Goal: Find contact information: Find contact information

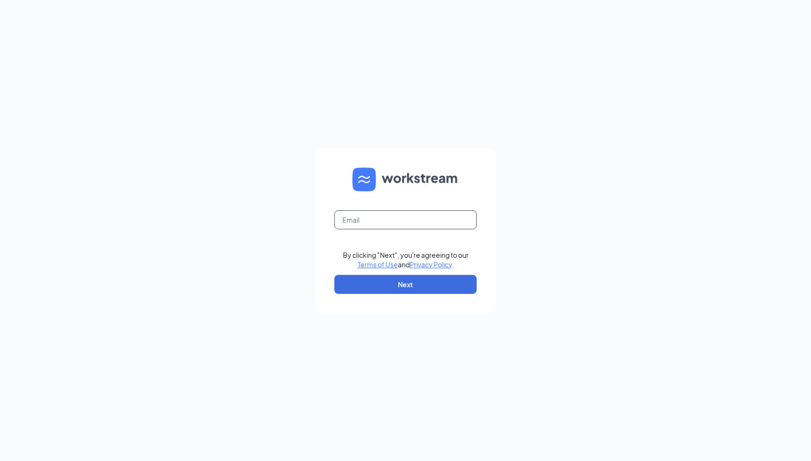
click at [369, 216] on input "text" at bounding box center [405, 219] width 142 height 19
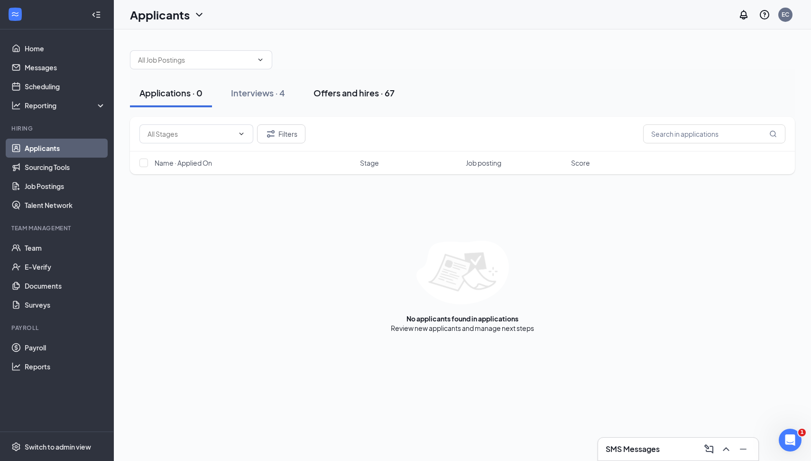
click at [367, 94] on div "Offers and hires · 67" at bounding box center [354, 93] width 81 height 12
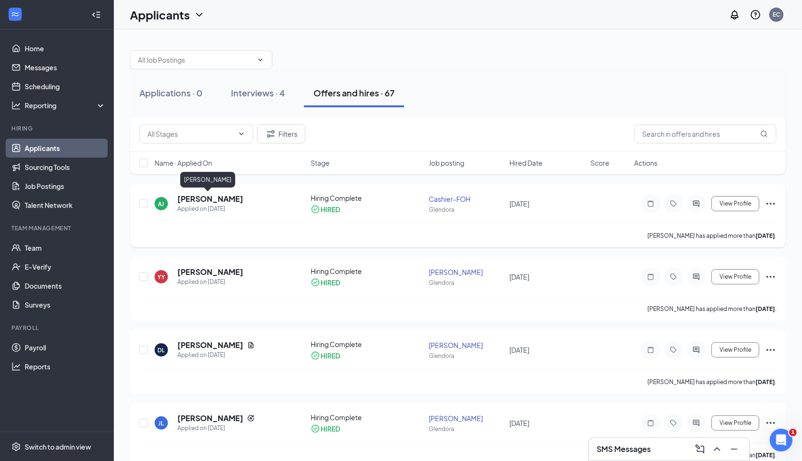
click at [216, 195] on h5 "[PERSON_NAME]" at bounding box center [210, 199] width 66 height 10
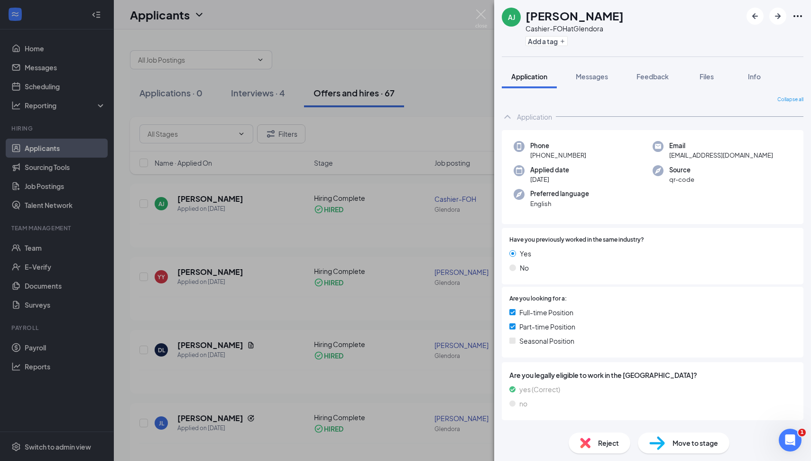
drag, startPoint x: 585, startPoint y: 154, endPoint x: 528, endPoint y: 153, distance: 57.9
click at [528, 153] on div "Phone [PHONE_NUMBER]" at bounding box center [583, 150] width 139 height 19
copy span "[PHONE_NUMBER]"
click at [718, 157] on span "[EMAIL_ADDRESS][DOMAIN_NAME]" at bounding box center [721, 154] width 104 height 9
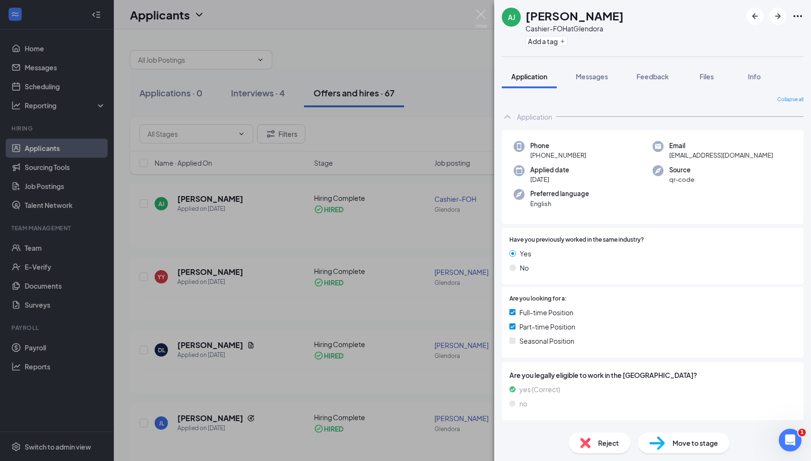
click at [718, 157] on span "[EMAIL_ADDRESS][DOMAIN_NAME]" at bounding box center [721, 154] width 104 height 9
click at [717, 157] on span "[EMAIL_ADDRESS][DOMAIN_NAME]" at bounding box center [721, 154] width 104 height 9
copy span "[EMAIL_ADDRESS][DOMAIN_NAME]"
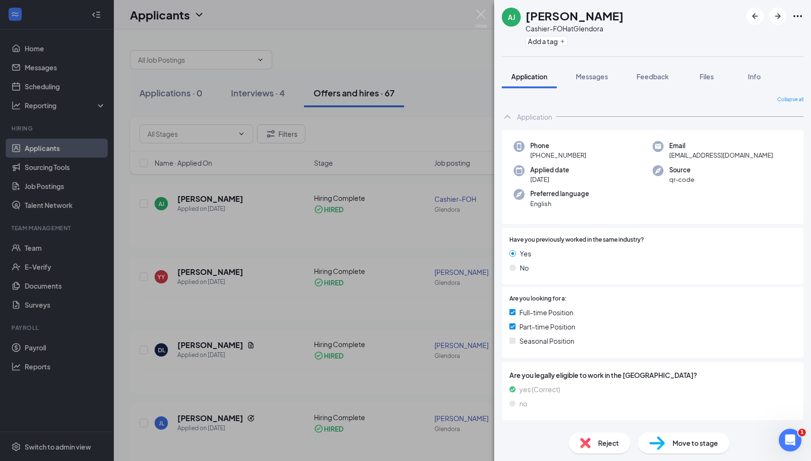
click at [547, 153] on span "[PHONE_NUMBER]" at bounding box center [558, 154] width 56 height 9
copy span "[PHONE_NUMBER]"
